Goal: Transaction & Acquisition: Purchase product/service

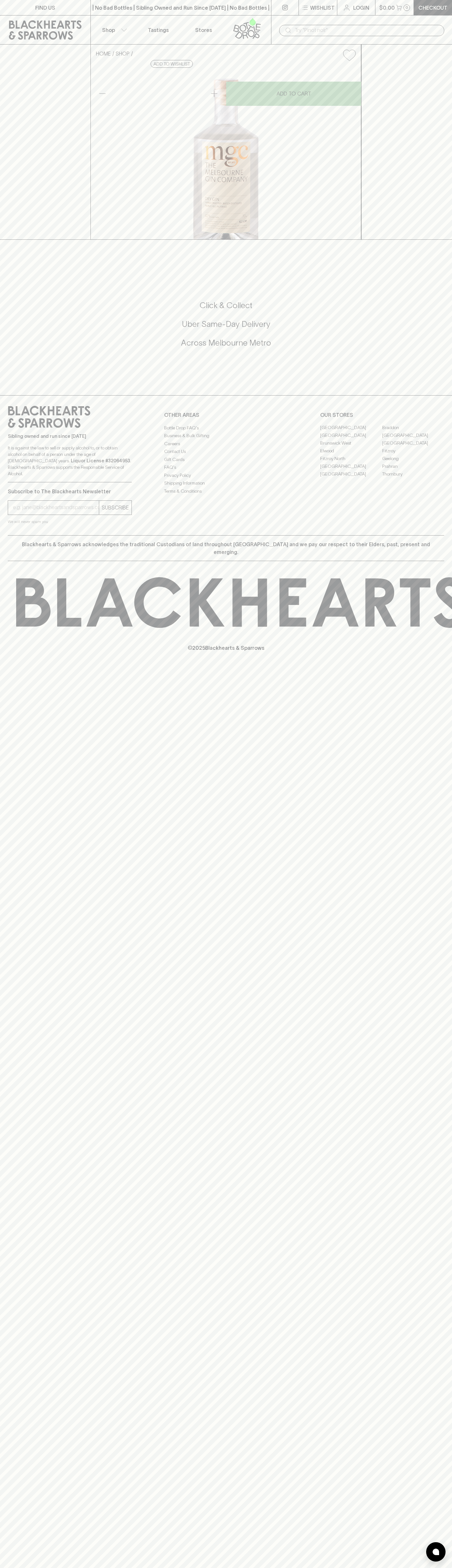
click at [286, 26] on div "​" at bounding box center [361, 30] width 165 height 12
click at [440, 1312] on div "FIND US | No Bad Bottles | Sibling Owned and Run Since [DATE] | No Bad Bottles …" at bounding box center [226, 784] width 452 height 1568
click at [17, 1567] on html "FIND US | No Bad Bottles | Sibling Owned and Run Since [DATE] | No Bad Bottles …" at bounding box center [226, 784] width 452 height 1568
click at [5, 47] on div "HOME SHOP Melbourne Gin Company Dry Gin $76.00 Add to wishlist No Further Disco…" at bounding box center [226, 142] width 452 height 195
